Goal: Book appointment/travel/reservation

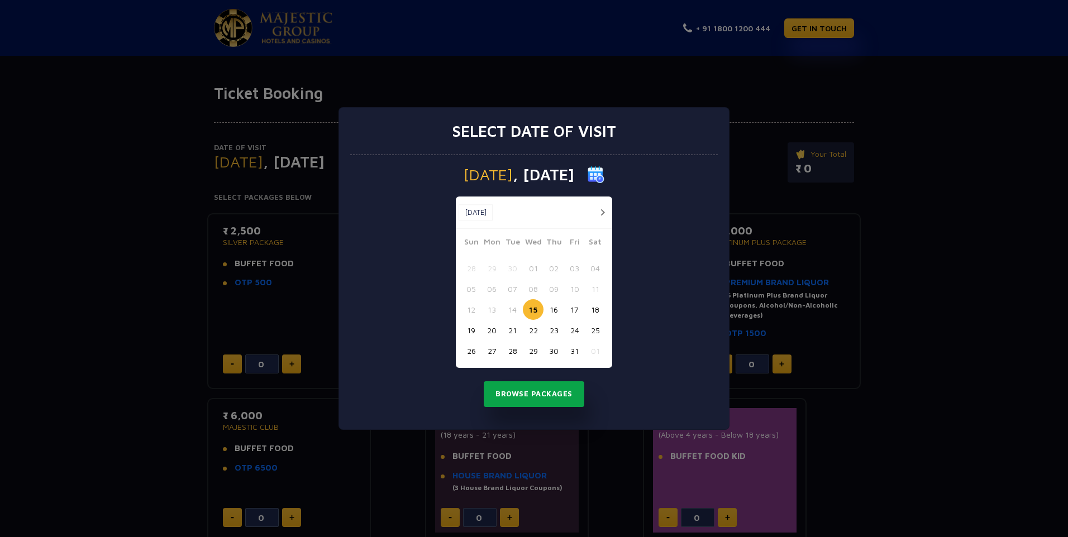
click at [536, 394] on button "Browse Packages" at bounding box center [534, 395] width 101 height 26
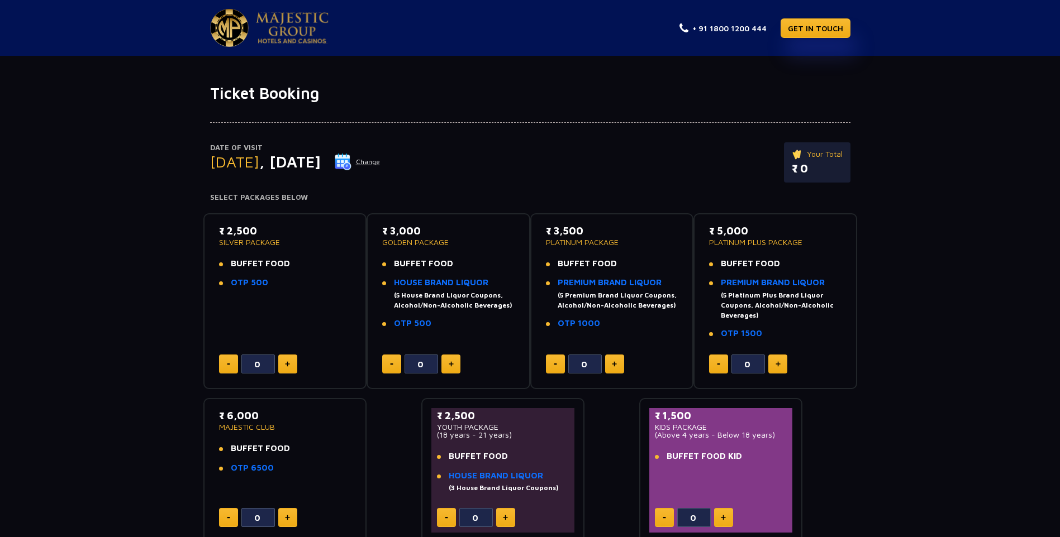
click at [454, 367] on button at bounding box center [450, 364] width 19 height 19
type input "1"
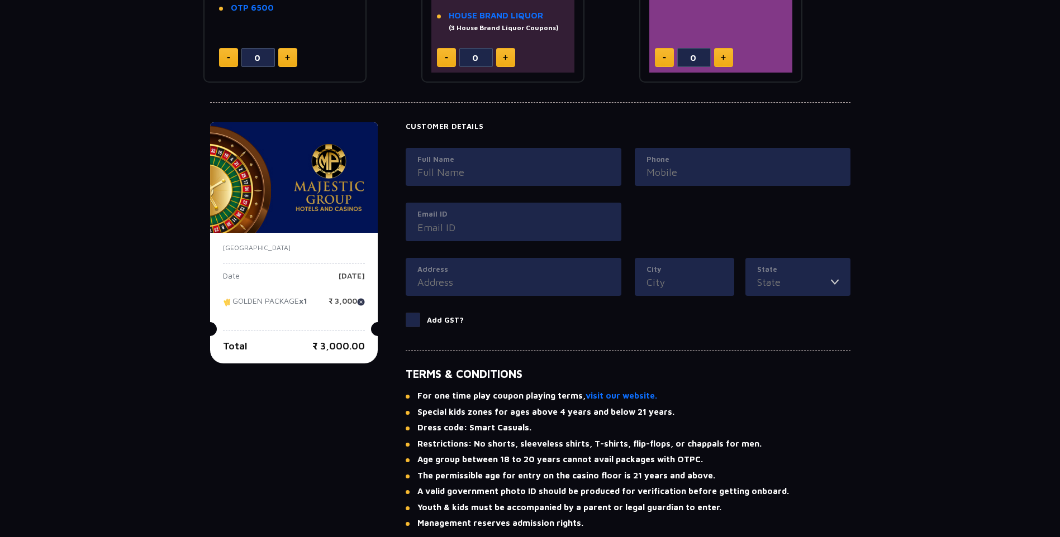
scroll to position [559, 0]
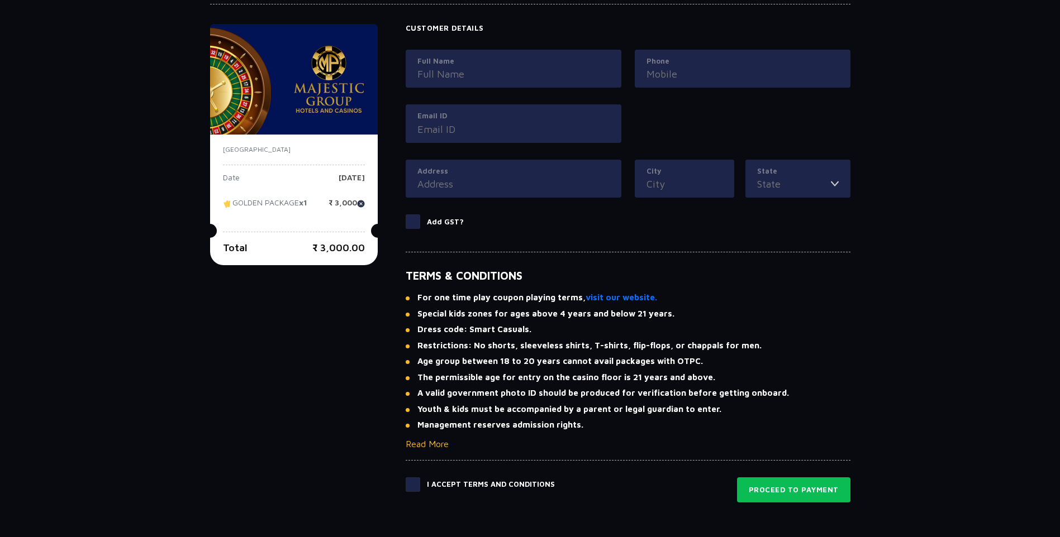
click at [421, 220] on label "Add GST?" at bounding box center [628, 222] width 445 height 15
click at [0, 0] on input "Add GST?" at bounding box center [0, 0] width 0 height 0
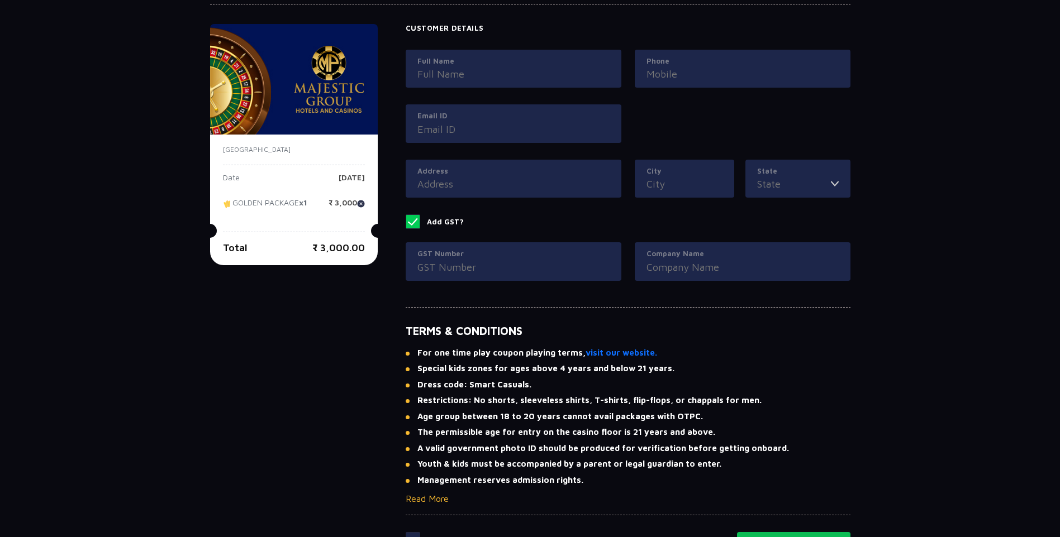
click at [413, 216] on span at bounding box center [413, 222] width 15 height 15
click at [0, 0] on input "Add GST?" at bounding box center [0, 0] width 0 height 0
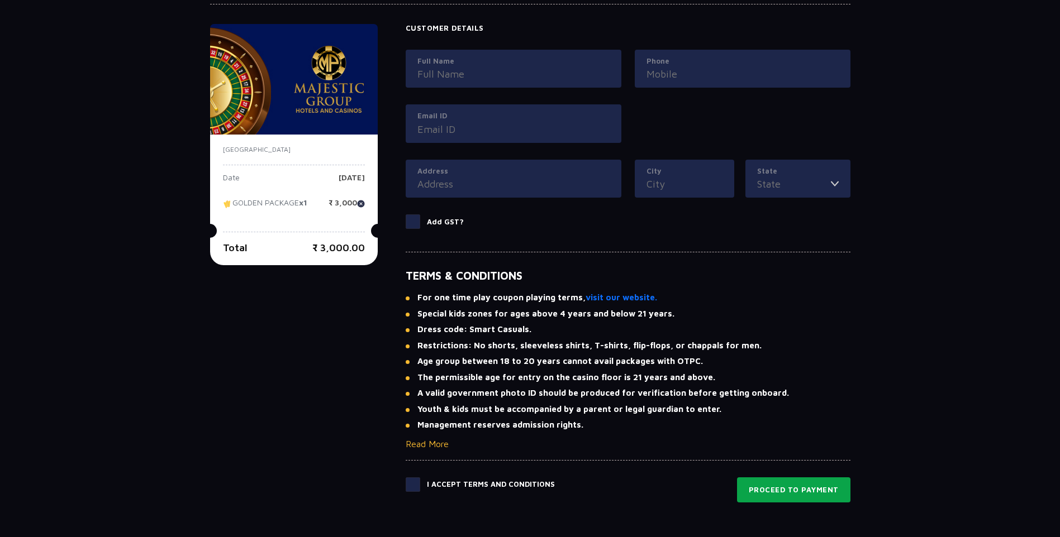
click at [803, 484] on button "Proceed to Payment" at bounding box center [793, 491] width 113 height 26
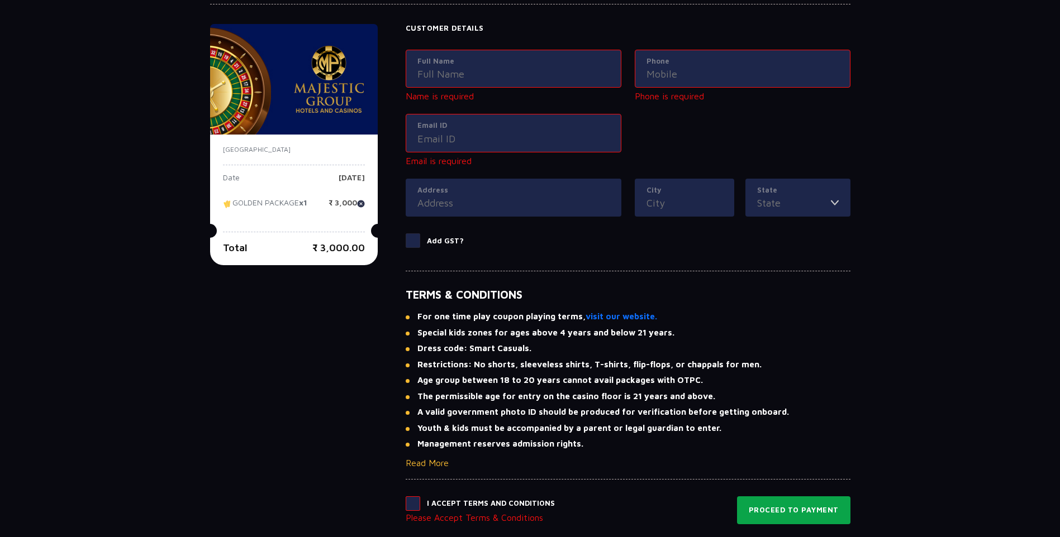
scroll to position [552, 0]
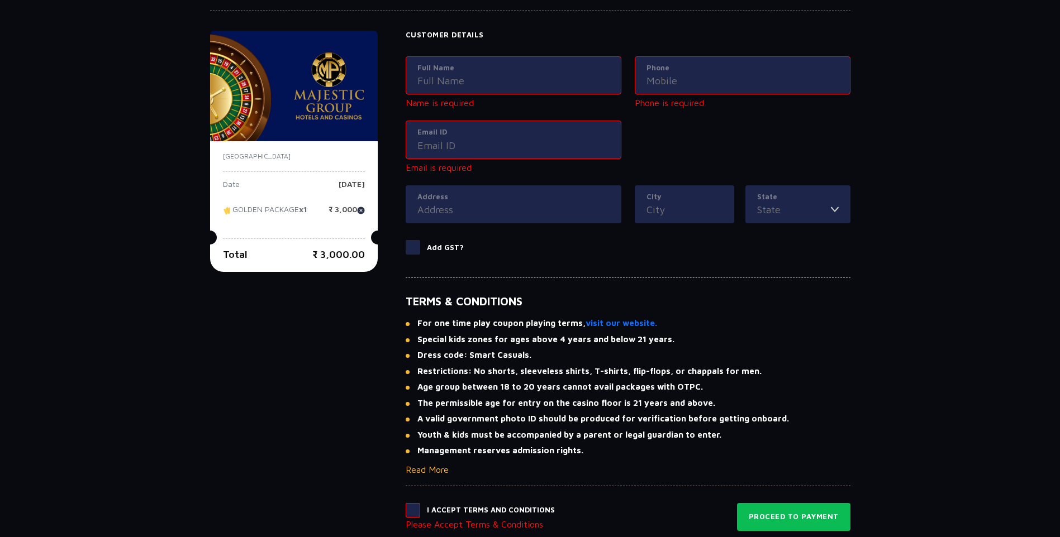
click at [410, 513] on span at bounding box center [413, 510] width 15 height 15
click at [0, 0] on input "checkbox" at bounding box center [0, 0] width 0 height 0
drag, startPoint x: 814, startPoint y: 515, endPoint x: 783, endPoint y: 511, distance: 31.5
click at [813, 515] on button "Proceed to Payment" at bounding box center [793, 516] width 113 height 26
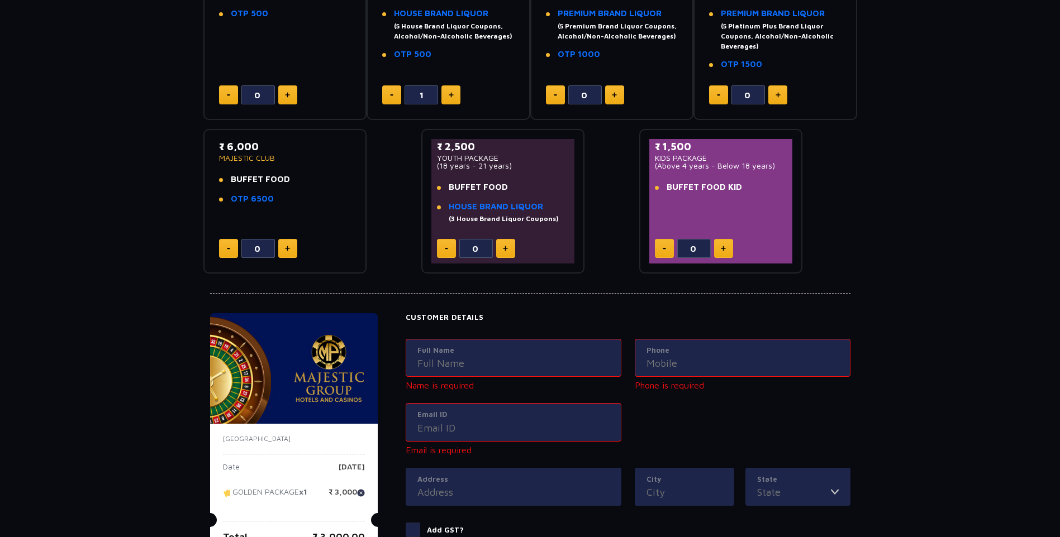
scroll to position [335, 0]
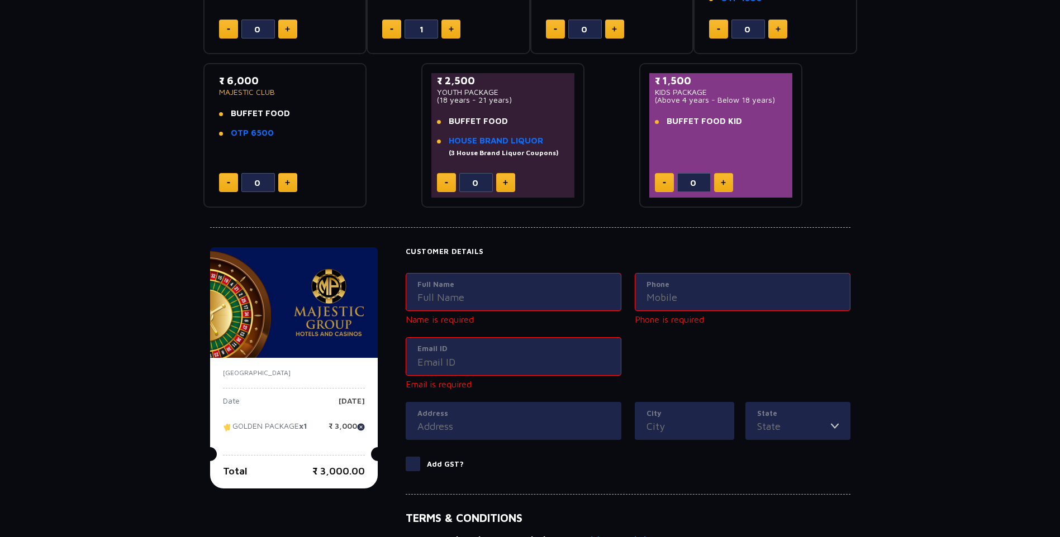
click at [473, 268] on div "Customer Details Full Name Name is required Phone Phone is required Email ID Em…" at bounding box center [628, 366] width 445 height 237
drag, startPoint x: 472, startPoint y: 293, endPoint x: 470, endPoint y: 299, distance: 7.1
click at [472, 293] on input "Full Name" at bounding box center [513, 297] width 192 height 15
type input "[PERSON_NAME]"
type input "9673214433"
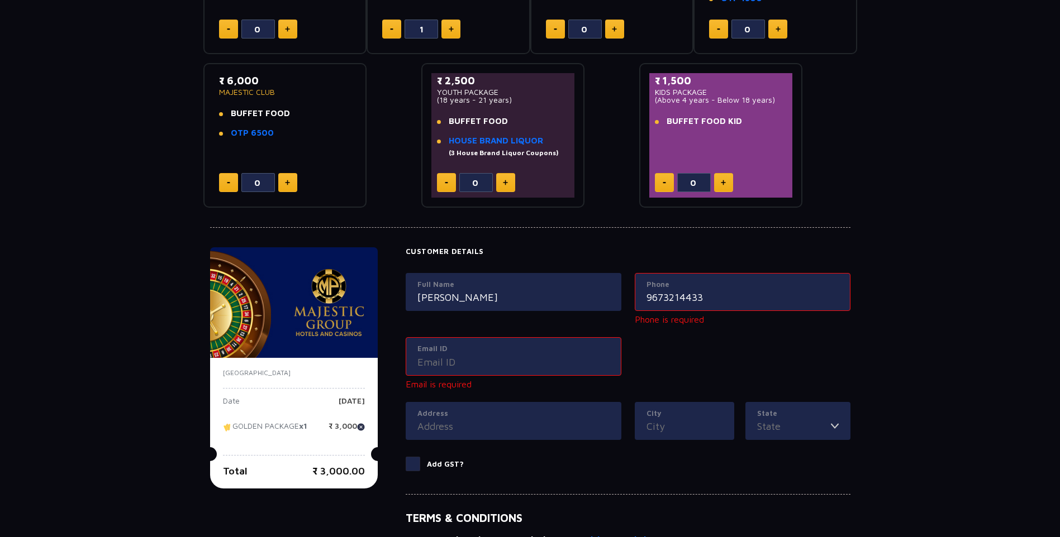
type input "[EMAIL_ADDRESS][DOMAIN_NAME]"
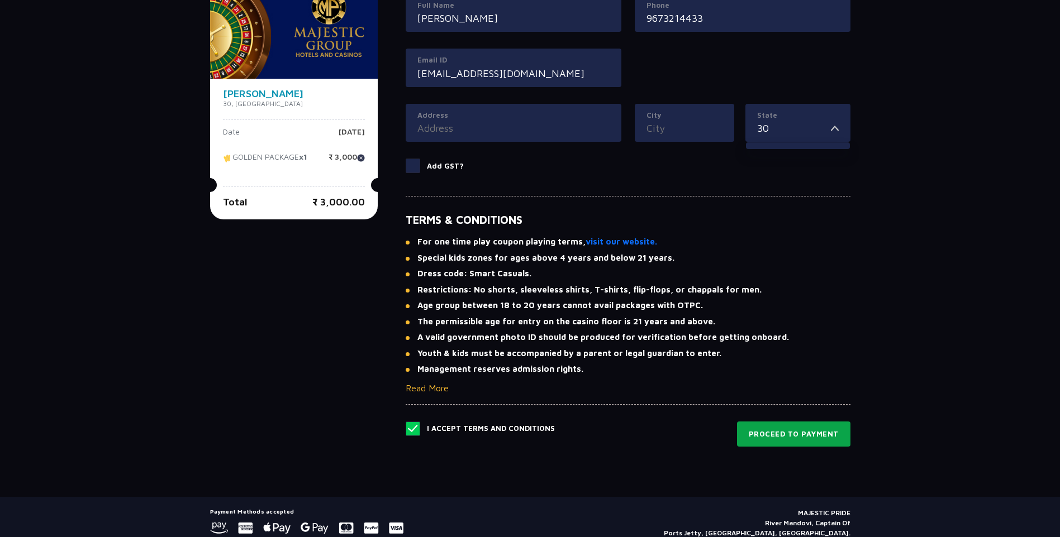
click at [802, 433] on button "Proceed to Payment" at bounding box center [793, 435] width 113 height 26
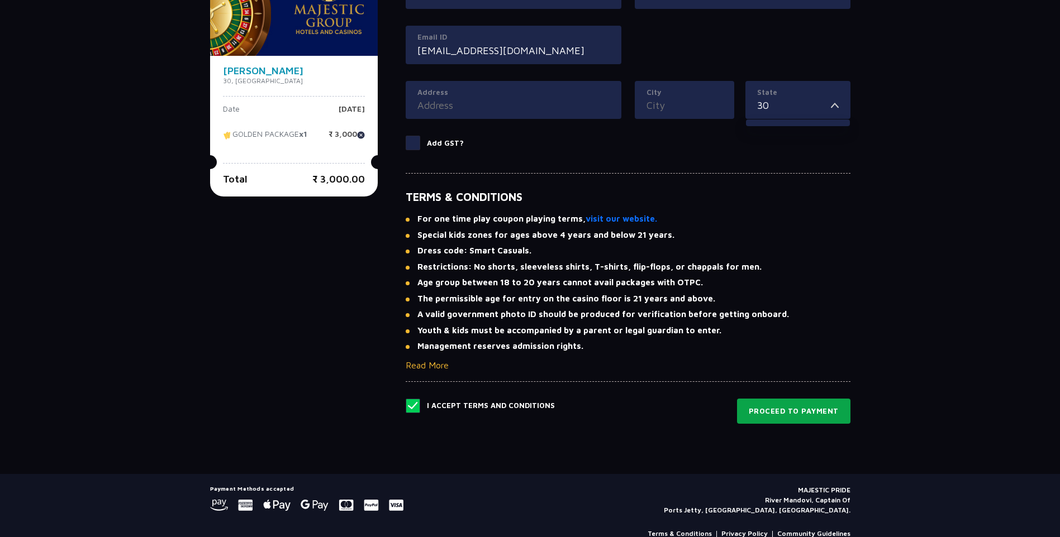
scroll to position [659, 0]
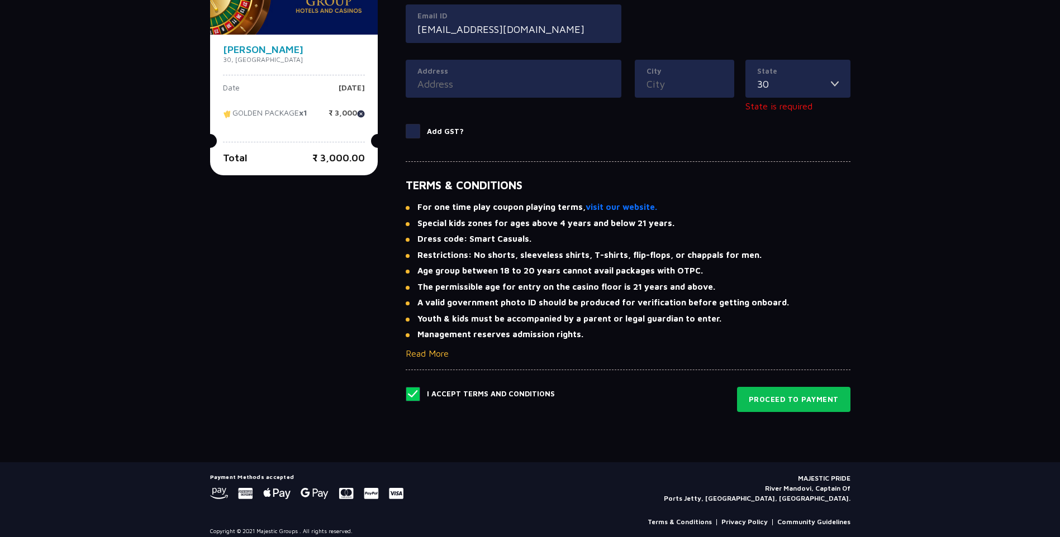
drag, startPoint x: 817, startPoint y: 80, endPoint x: 812, endPoint y: 87, distance: 8.8
click at [816, 82] on input "30" at bounding box center [794, 84] width 74 height 15
click at [734, 104] on div "City" at bounding box center [684, 92] width 99 height 65
click at [841, 85] on div "State 30" at bounding box center [797, 79] width 105 height 39
click at [833, 85] on img at bounding box center [835, 84] width 8 height 15
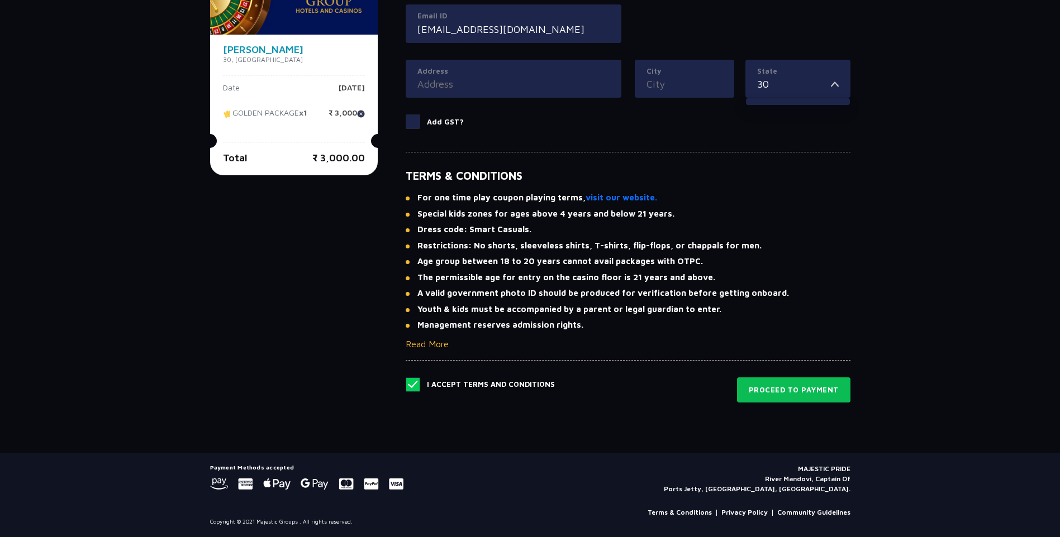
drag, startPoint x: 773, startPoint y: 84, endPoint x: 708, endPoint y: 91, distance: 64.7
click at [708, 91] on div "City State 30" at bounding box center [742, 87] width 229 height 55
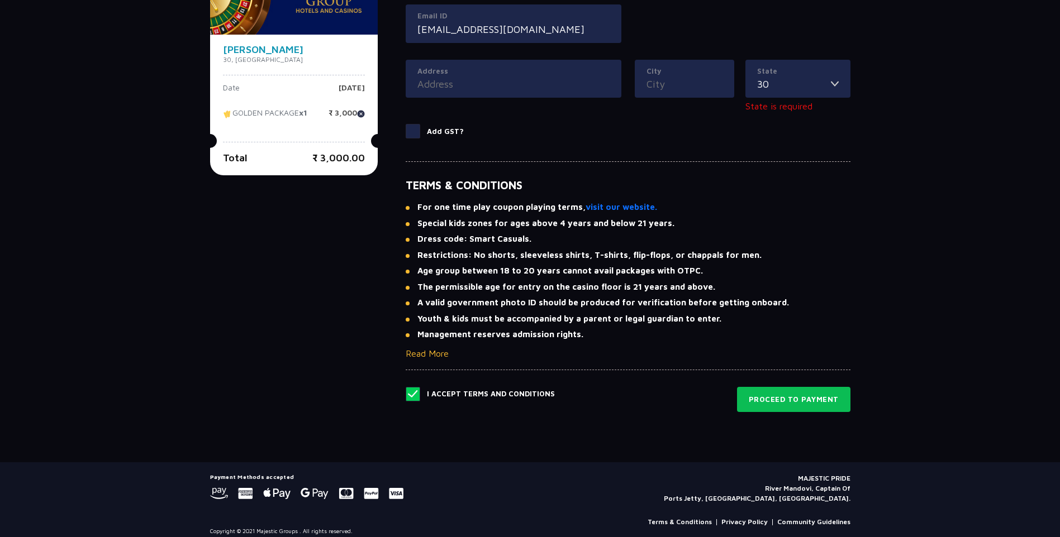
click at [775, 88] on input "30" at bounding box center [794, 84] width 74 height 15
type input "3"
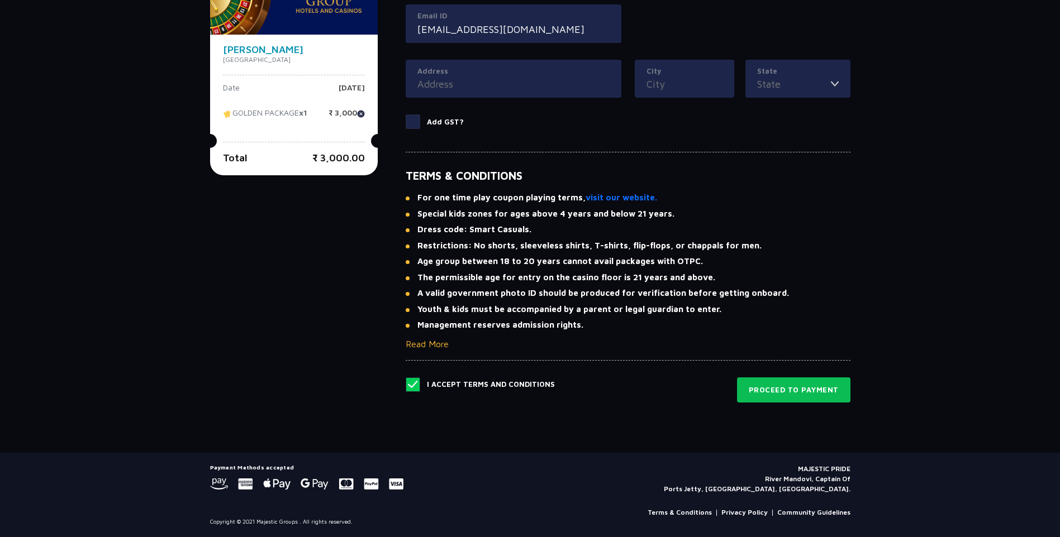
click at [835, 84] on img at bounding box center [835, 84] width 8 height 15
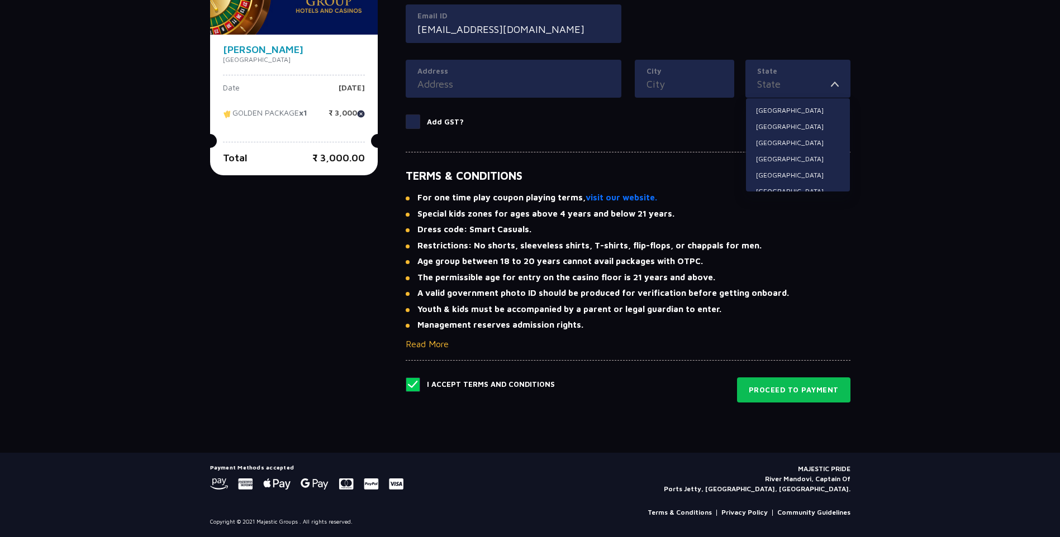
click at [799, 84] on input "State" at bounding box center [794, 84] width 74 height 15
click at [763, 137] on li "[GEOGRAPHIC_DATA]" at bounding box center [798, 136] width 104 height 15
type input "[GEOGRAPHIC_DATA]"
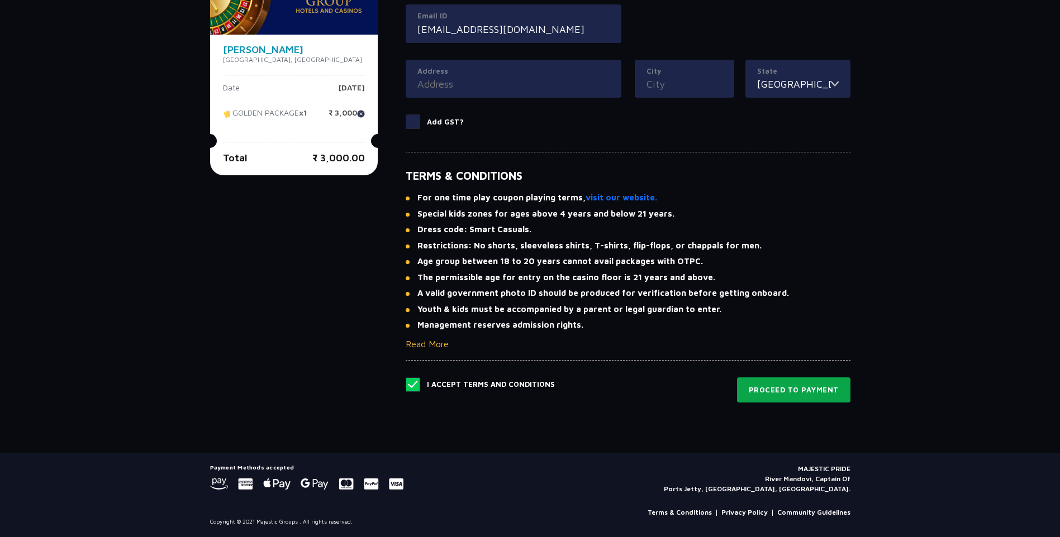
click at [801, 386] on button "Proceed to Payment" at bounding box center [793, 391] width 113 height 26
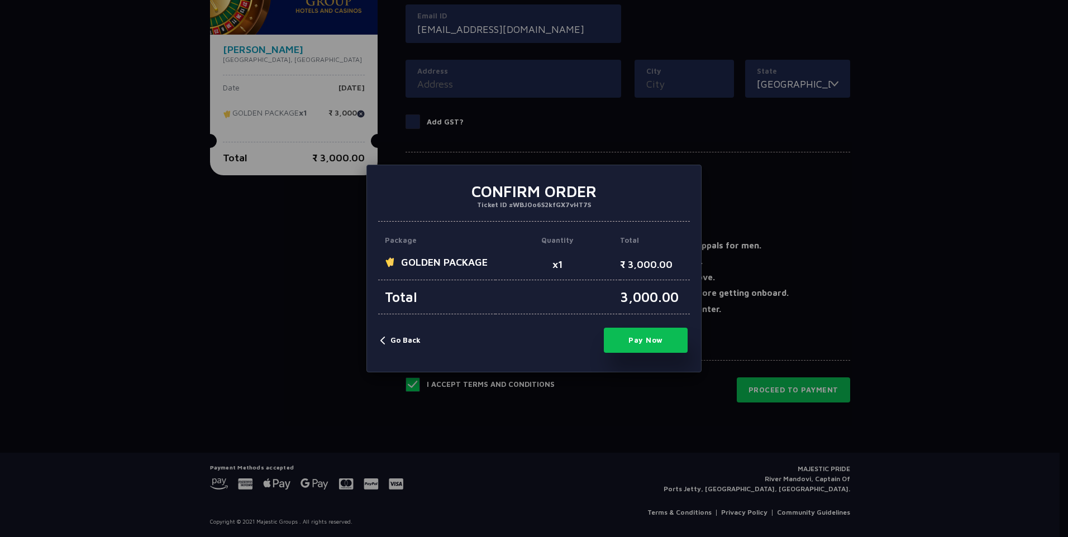
click at [645, 344] on button "Pay Now" at bounding box center [646, 340] width 84 height 25
